Goal: Task Accomplishment & Management: Complete application form

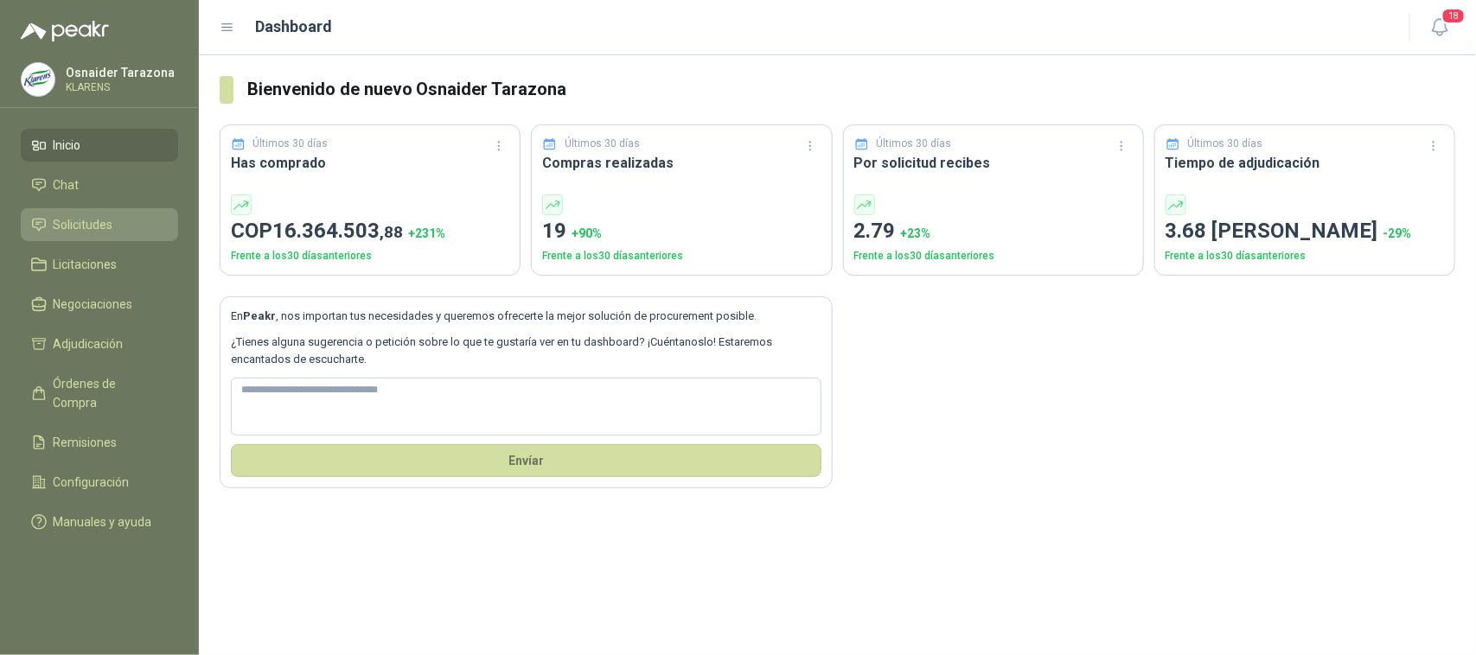
click at [48, 225] on li "Solicitudes" at bounding box center [99, 224] width 137 height 19
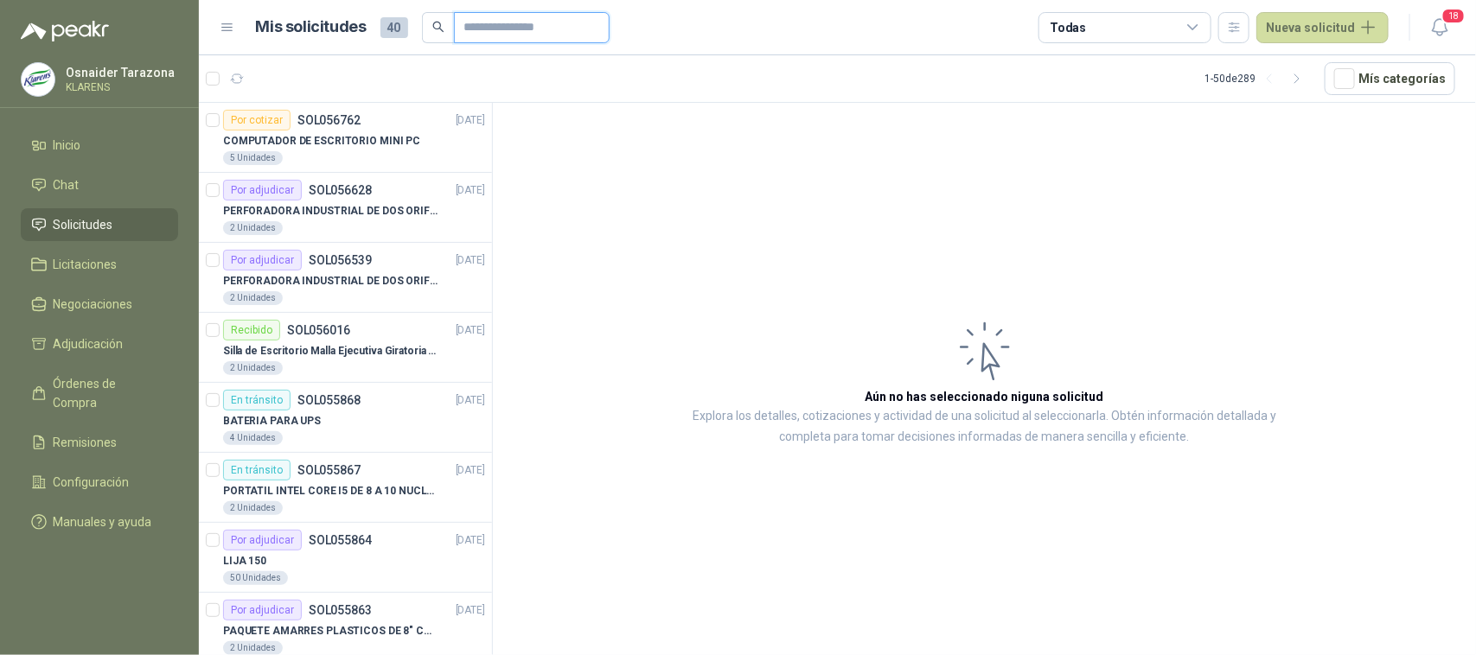
click at [555, 26] on input "text" at bounding box center [524, 27] width 121 height 29
click at [1304, 16] on button "Nueva solicitud" at bounding box center [1322, 27] width 132 height 31
click at [1343, 65] on link "Solicitud" at bounding box center [1342, 69] width 147 height 30
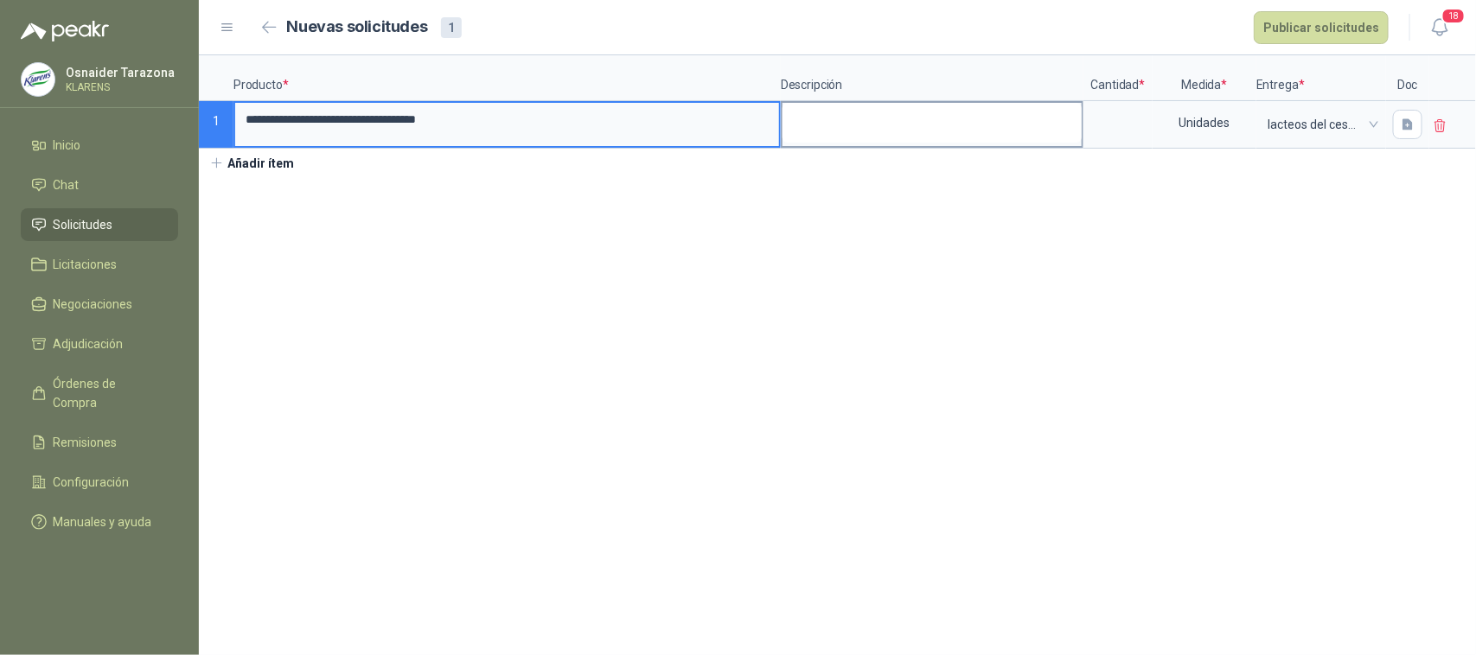
type input "**********"
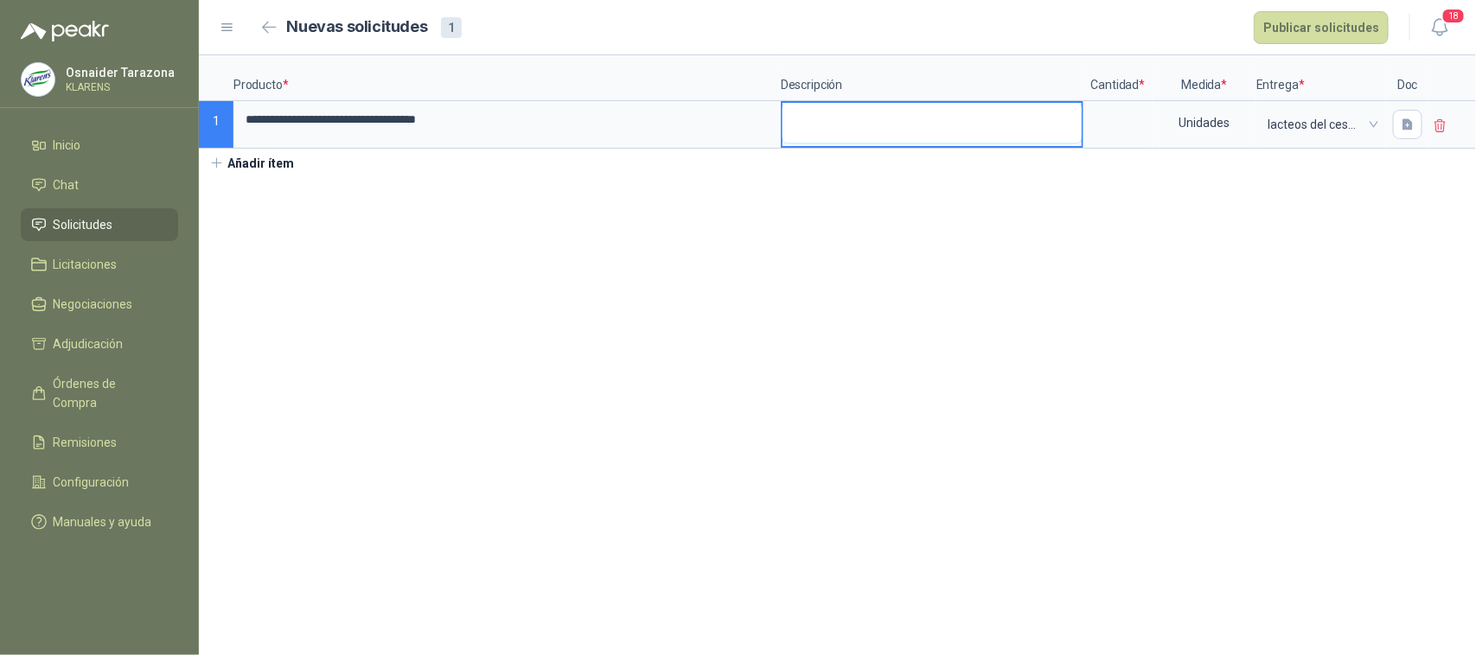
click at [1031, 118] on textarea at bounding box center [931, 123] width 299 height 40
click at [1137, 125] on input at bounding box center [1118, 120] width 66 height 34
type input "*"
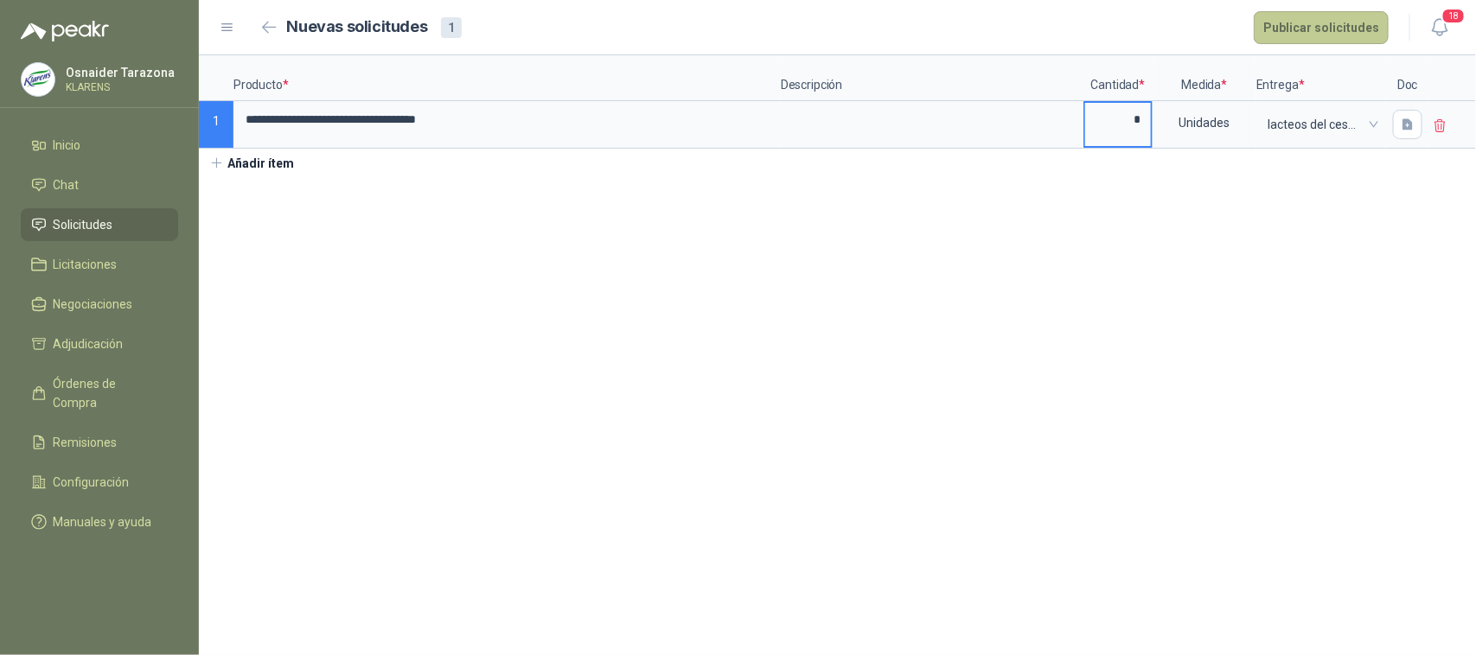
click at [1305, 37] on button "Publicar solicitudes" at bounding box center [1321, 27] width 135 height 33
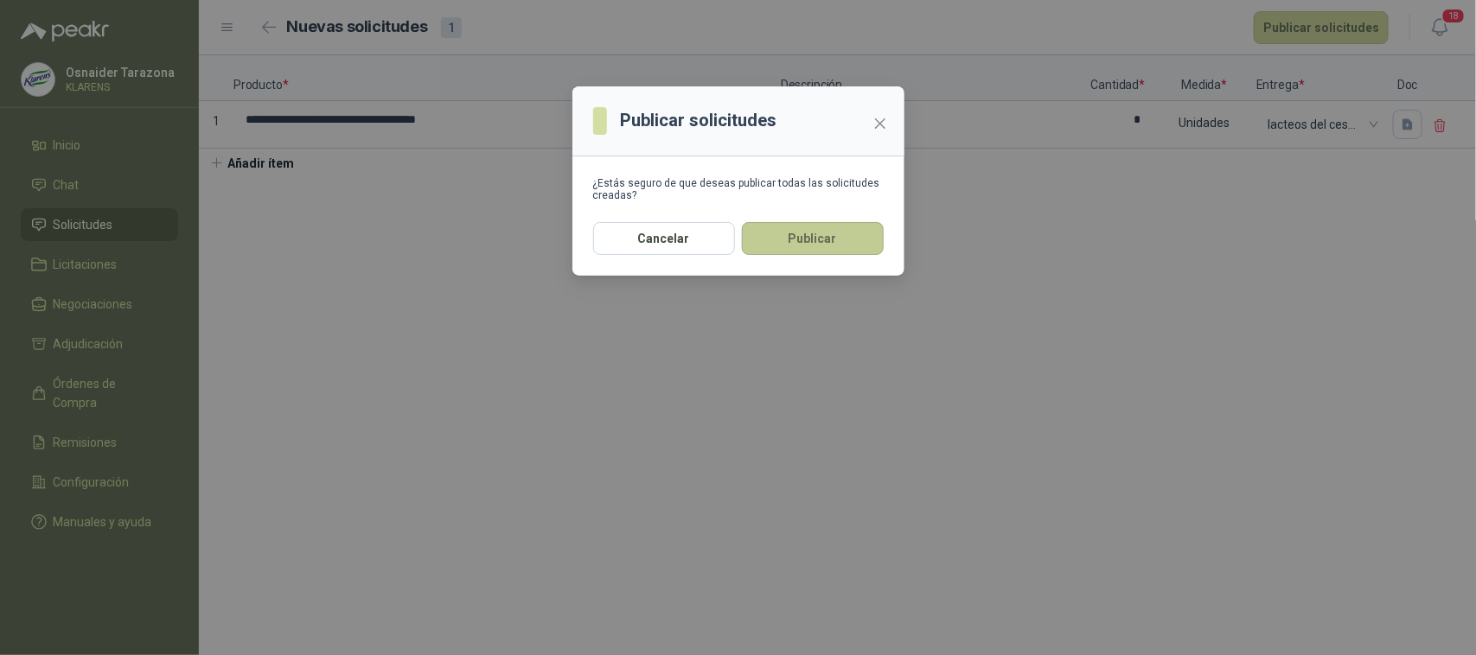
click at [865, 229] on button "Publicar" at bounding box center [813, 238] width 142 height 33
